Goal: Navigation & Orientation: Find specific page/section

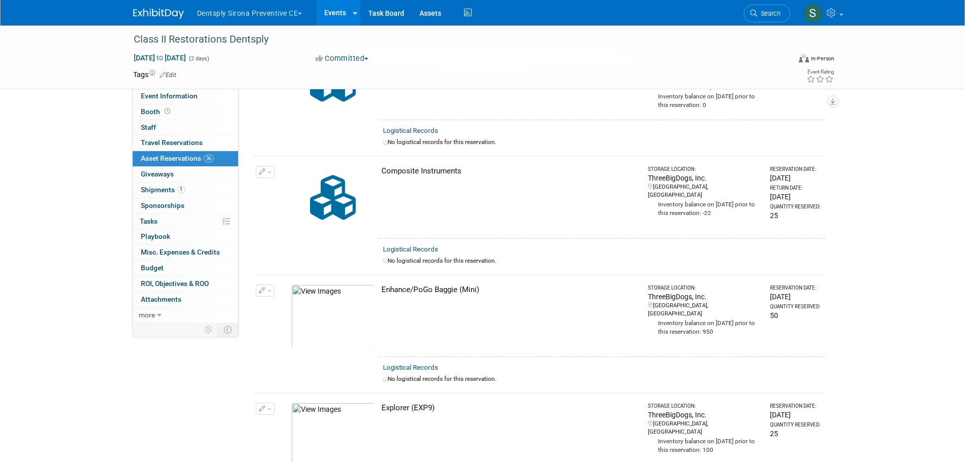
click at [230, 8] on button "Dentsply Sirona Preventive CE" at bounding box center [255, 11] width 119 height 22
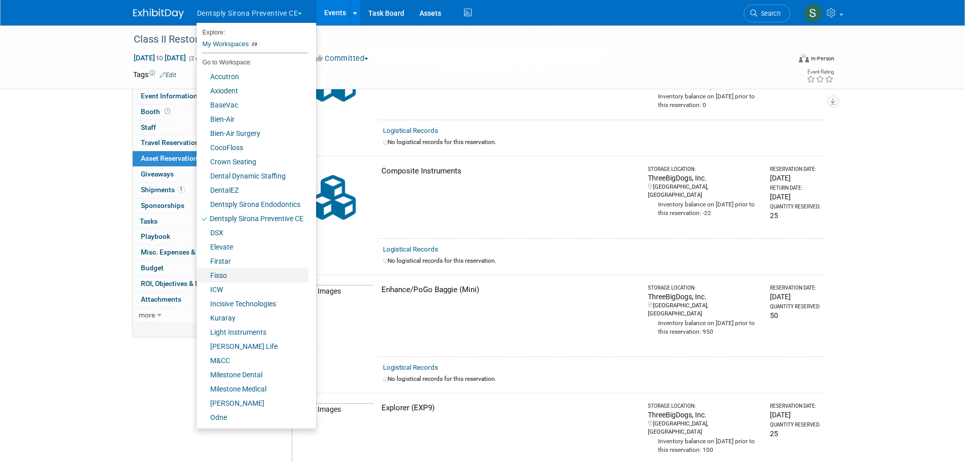
click at [219, 272] on link "Fisso" at bounding box center [253, 275] width 112 height 14
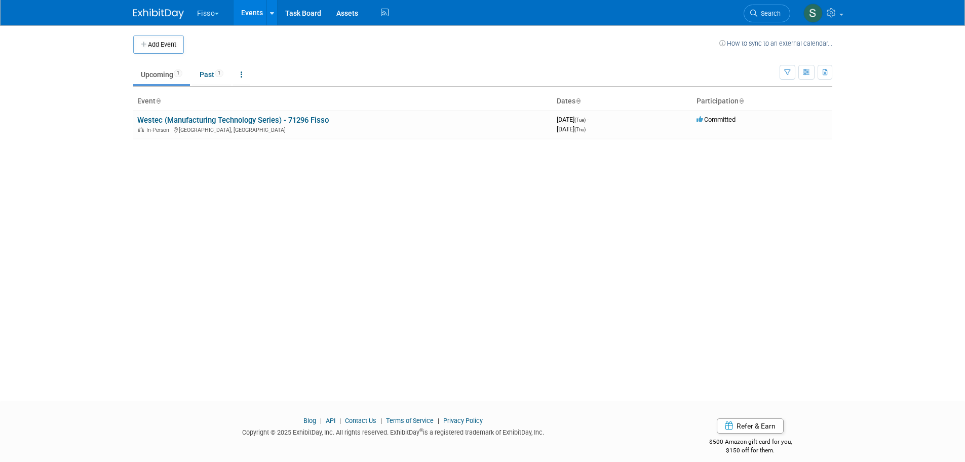
click at [243, 117] on link "Westec (Manufacturing Technology Series) - 71296 Fisso" at bounding box center [233, 120] width 192 height 9
